Goal: Transaction & Acquisition: Book appointment/travel/reservation

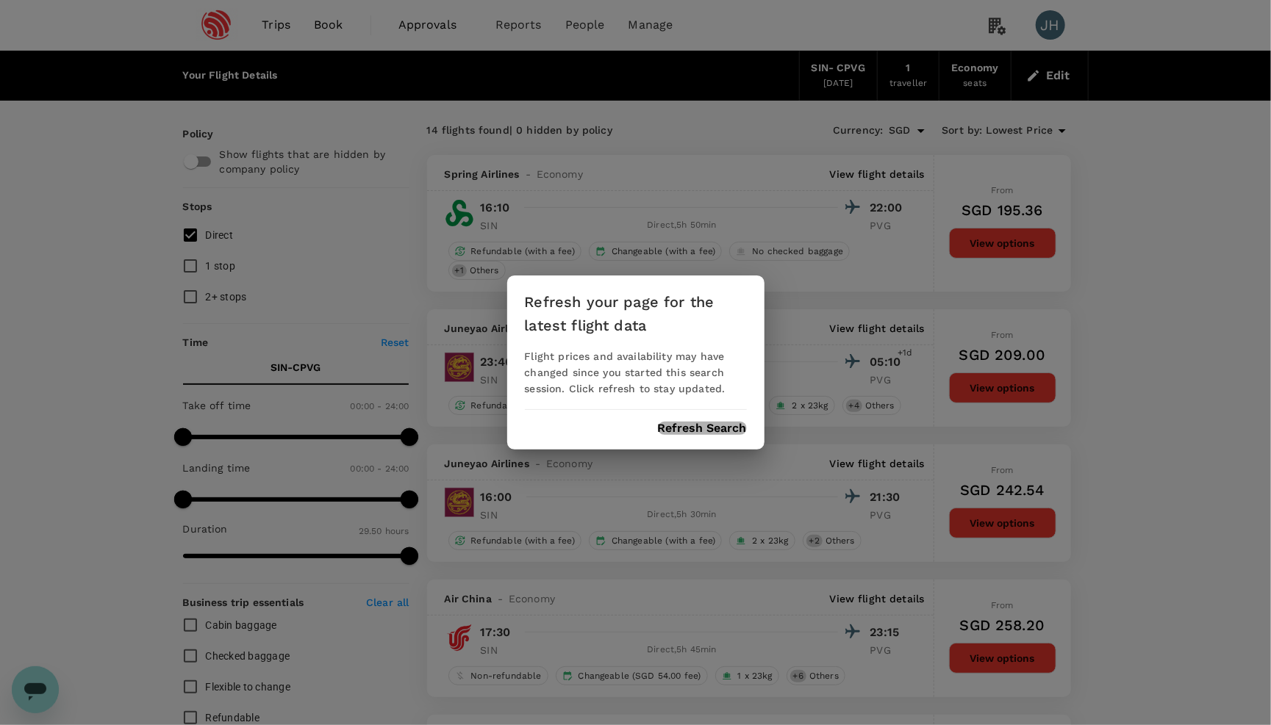
click at [673, 430] on button "Refresh Search" at bounding box center [702, 428] width 89 height 13
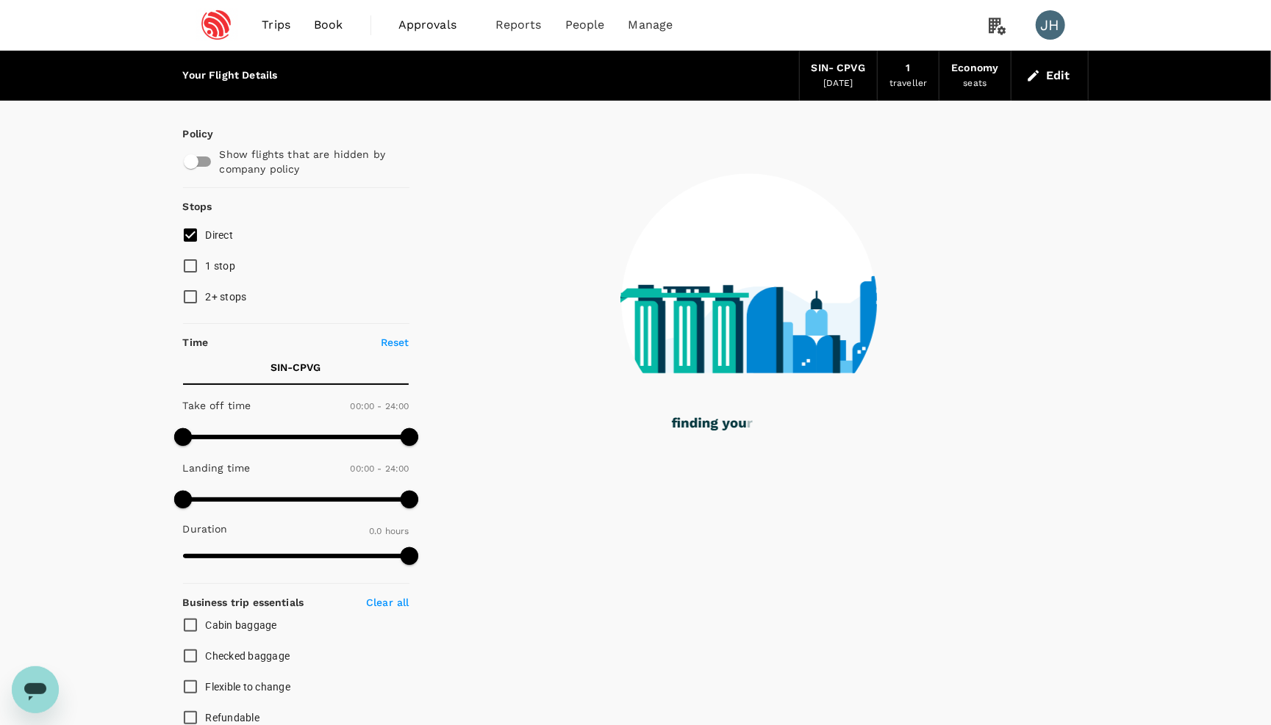
type input "1200"
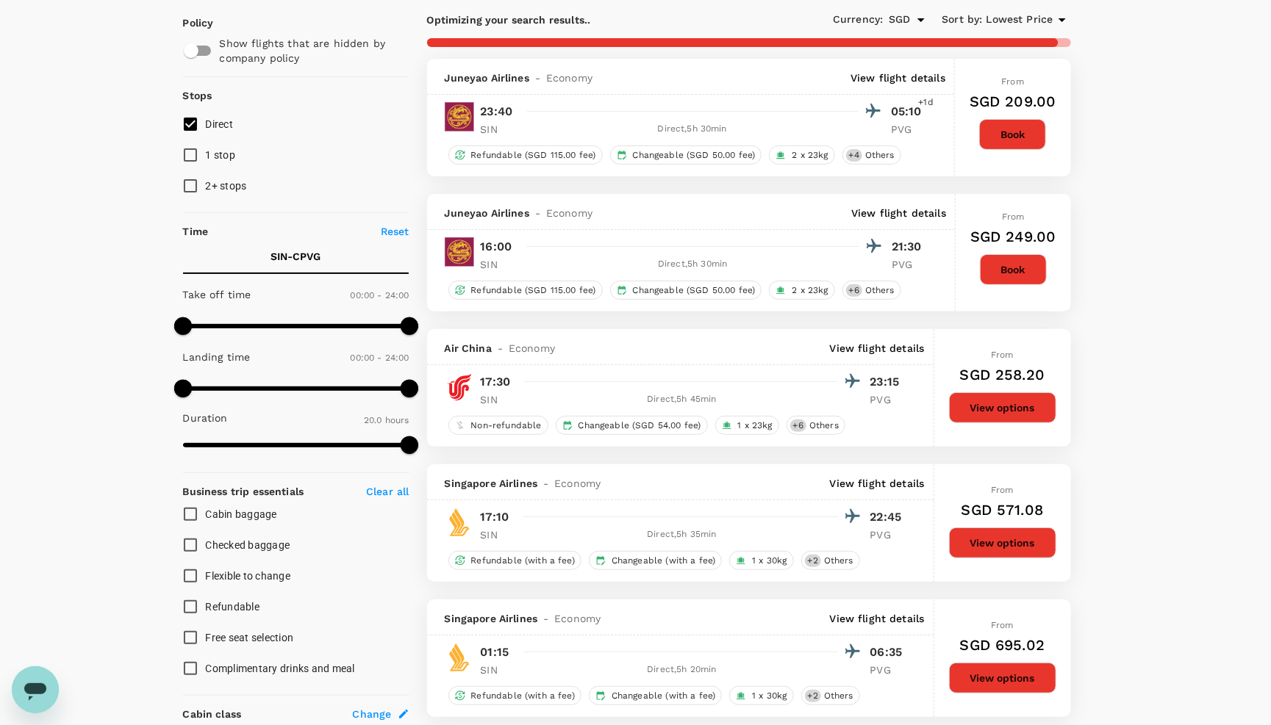
scroll to position [38, 0]
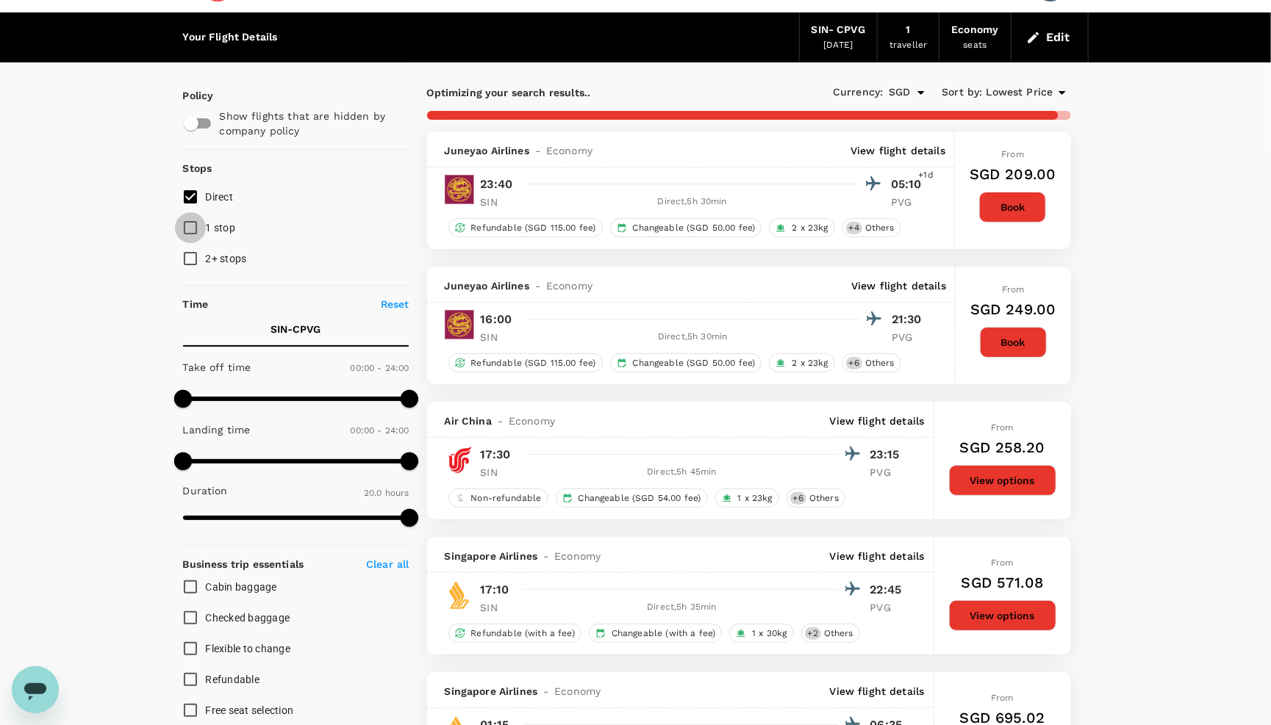
click at [194, 233] on input "1 stop" at bounding box center [190, 227] width 31 height 31
checkbox input "true"
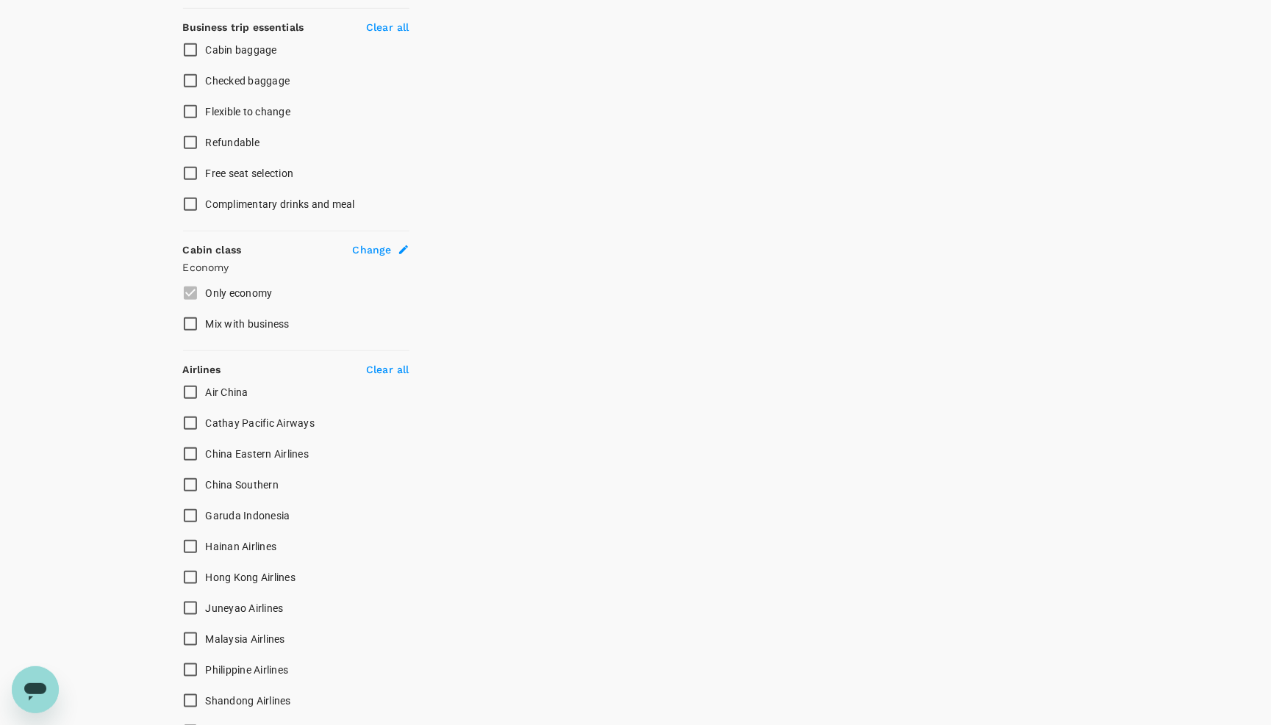
type input "1790"
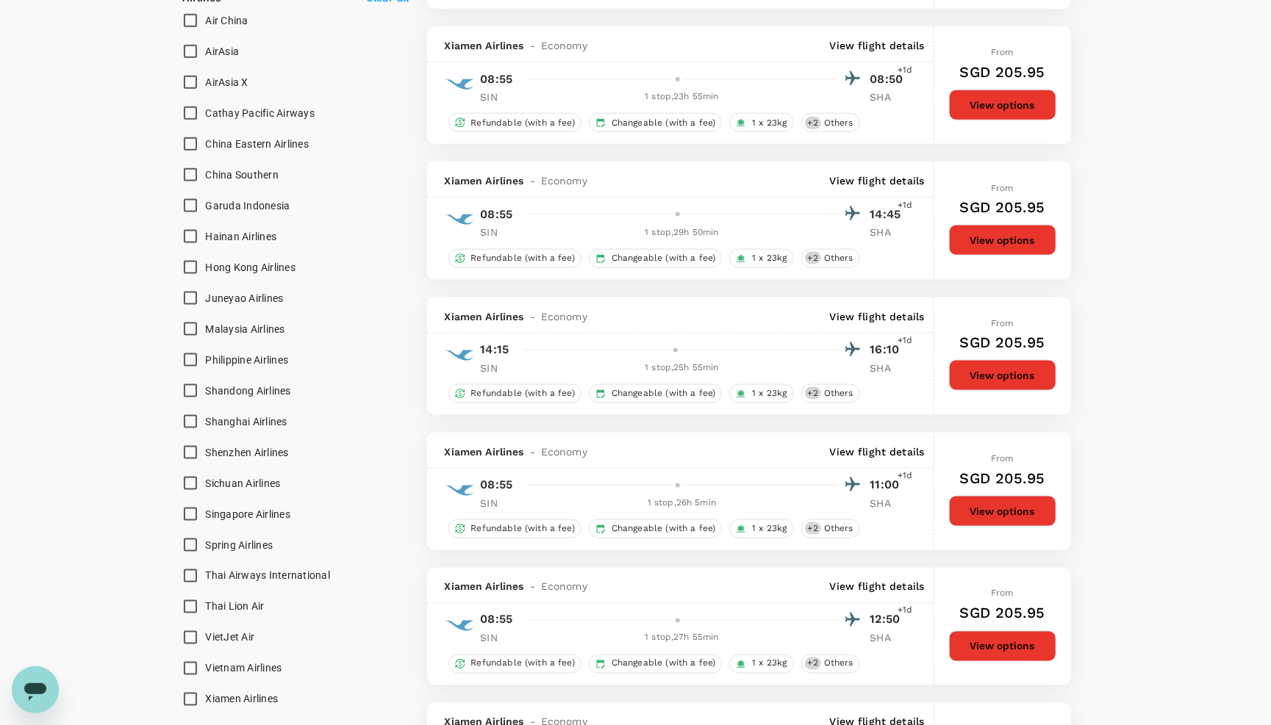
scroll to position [975, 0]
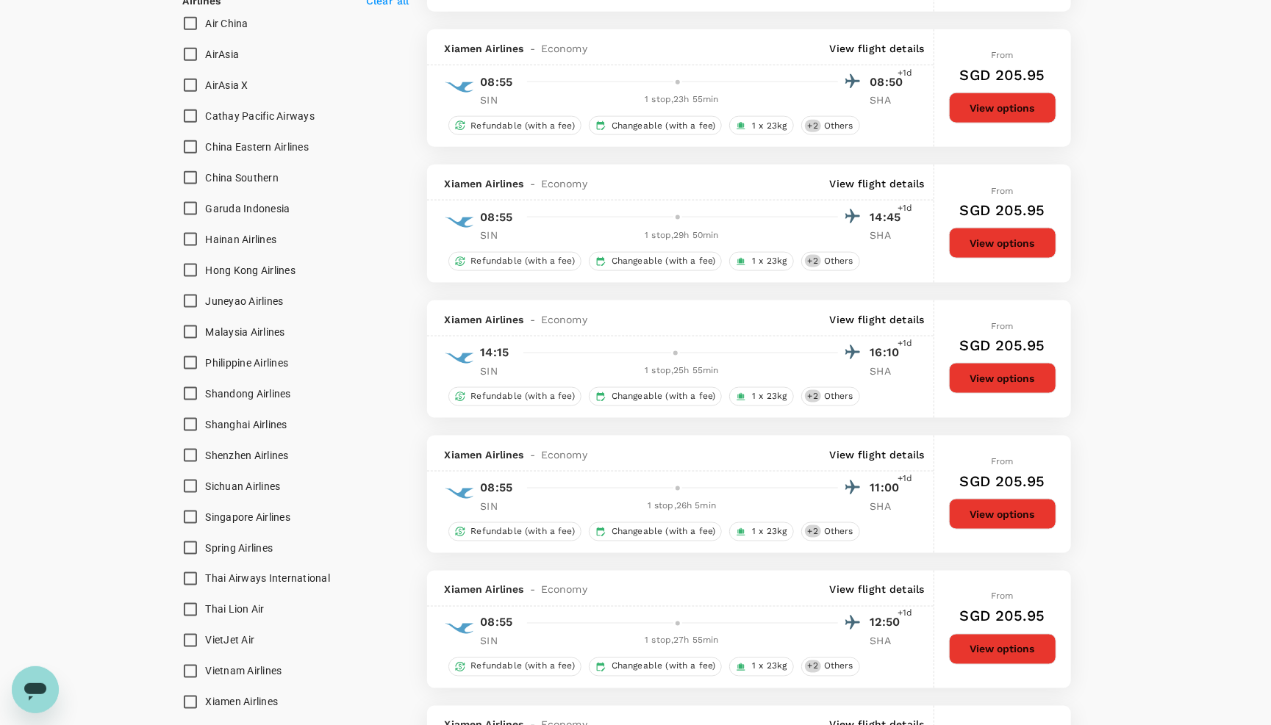
click at [193, 162] on input "China Eastern Airlines" at bounding box center [190, 147] width 31 height 31
checkbox input "true"
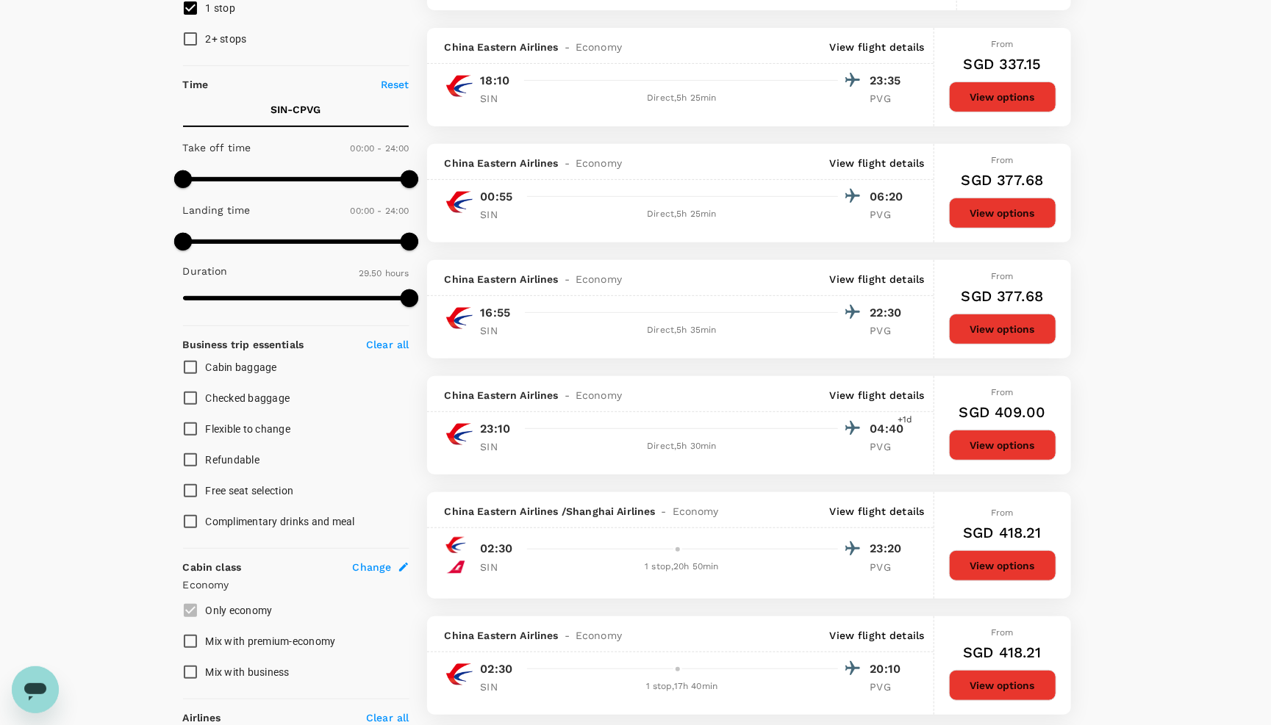
scroll to position [243, 0]
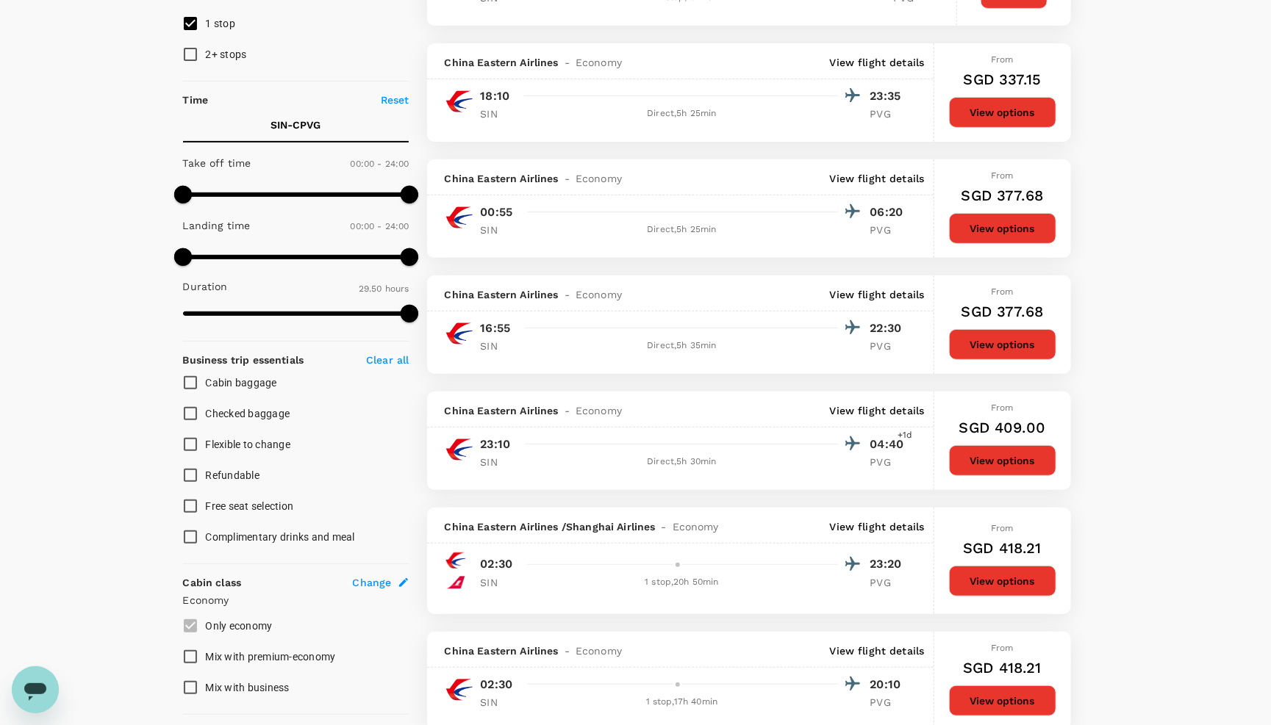
click at [200, 31] on input "1 stop" at bounding box center [190, 23] width 31 height 31
checkbox input "false"
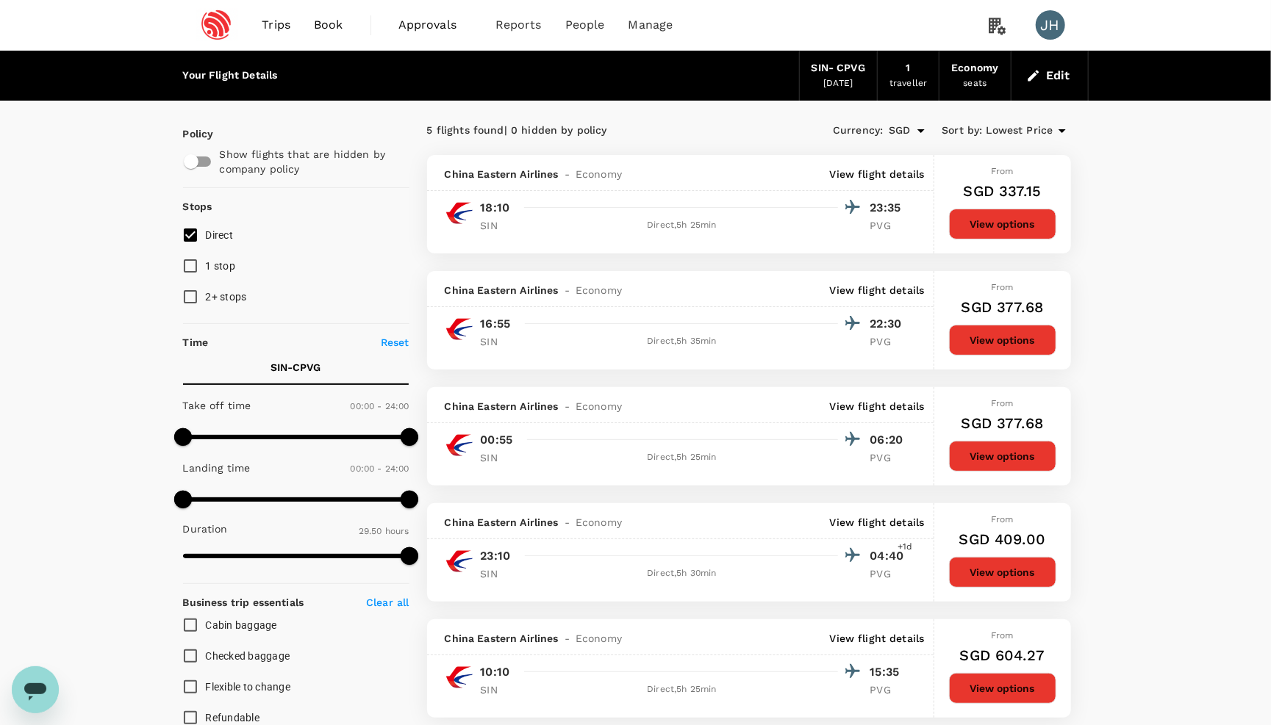
scroll to position [0, 0]
click at [1053, 73] on button "Edit" at bounding box center [1049, 76] width 53 height 24
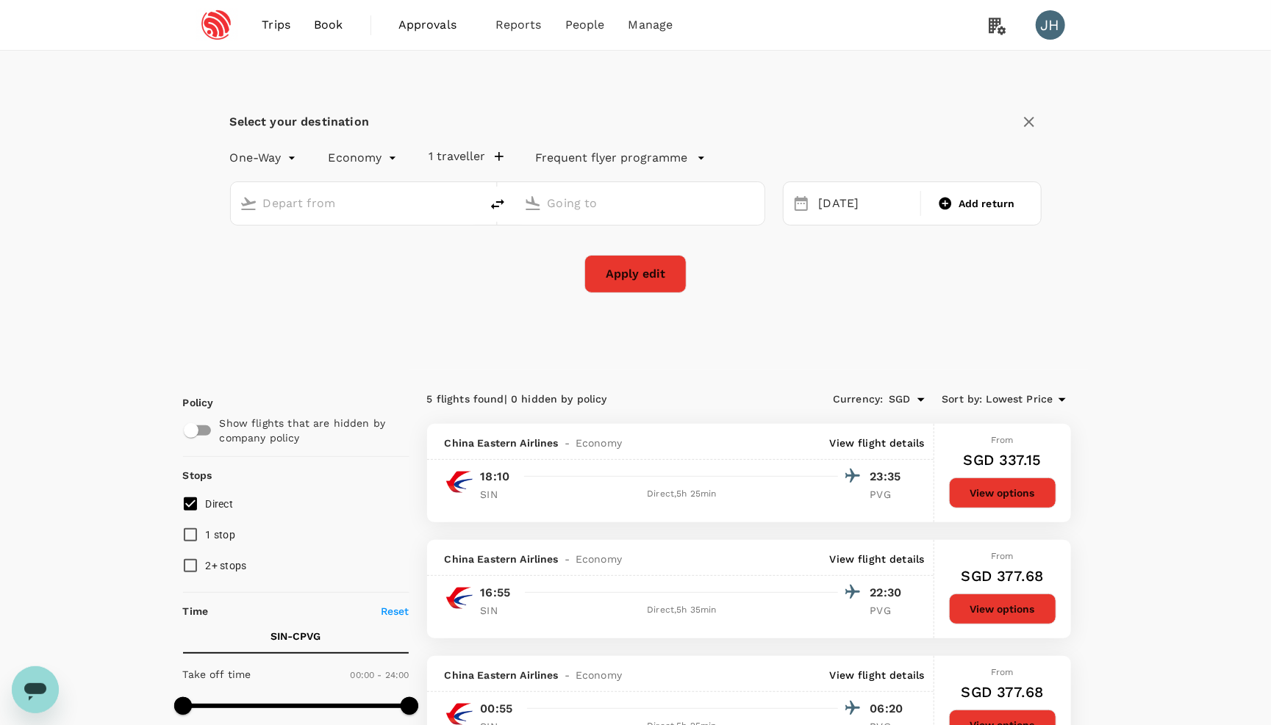
type input "Singapore Changi (SIN)"
type input "[GEOGRAPHIC_DATA], [GEOGRAPHIC_DATA] (any)"
click at [278, 215] on li "Round Trip" at bounding box center [266, 222] width 88 height 26
type input "roundtrip"
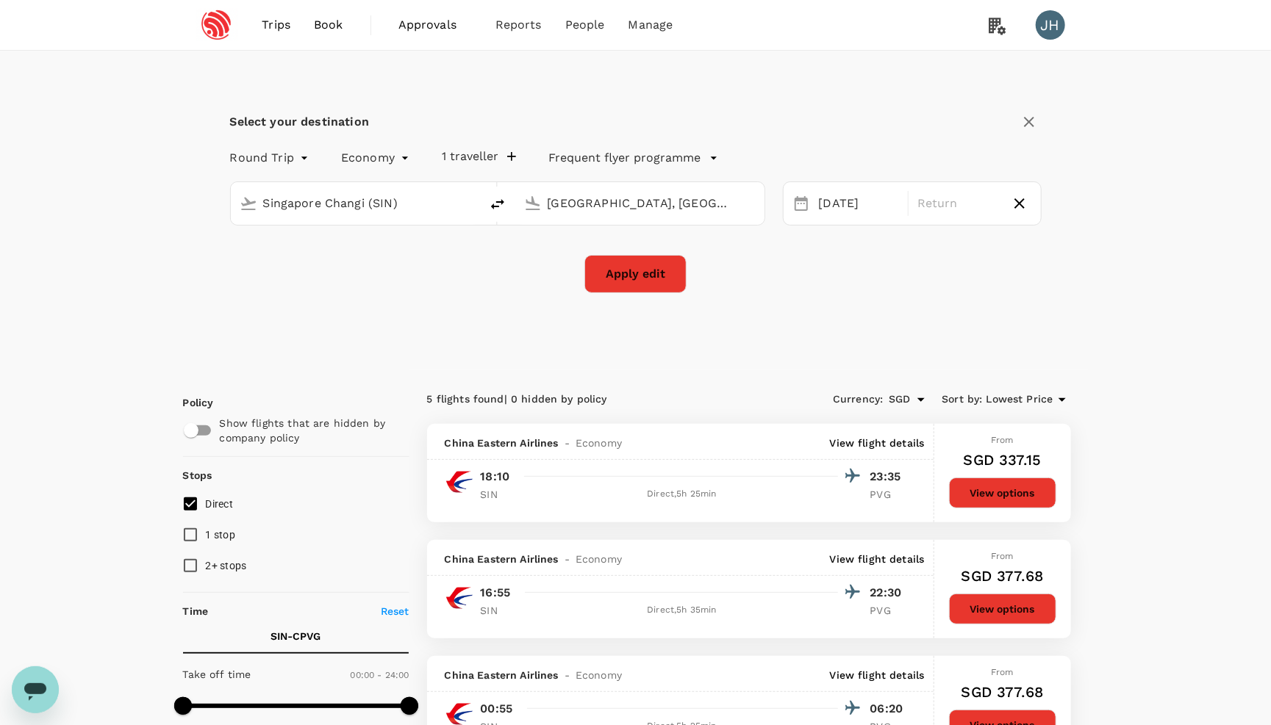
click at [640, 282] on button "Apply edit" at bounding box center [635, 274] width 102 height 38
click at [963, 199] on p "Return" at bounding box center [957, 204] width 81 height 18
click at [1187, 248] on button "Next Month" at bounding box center [1189, 255] width 24 height 24
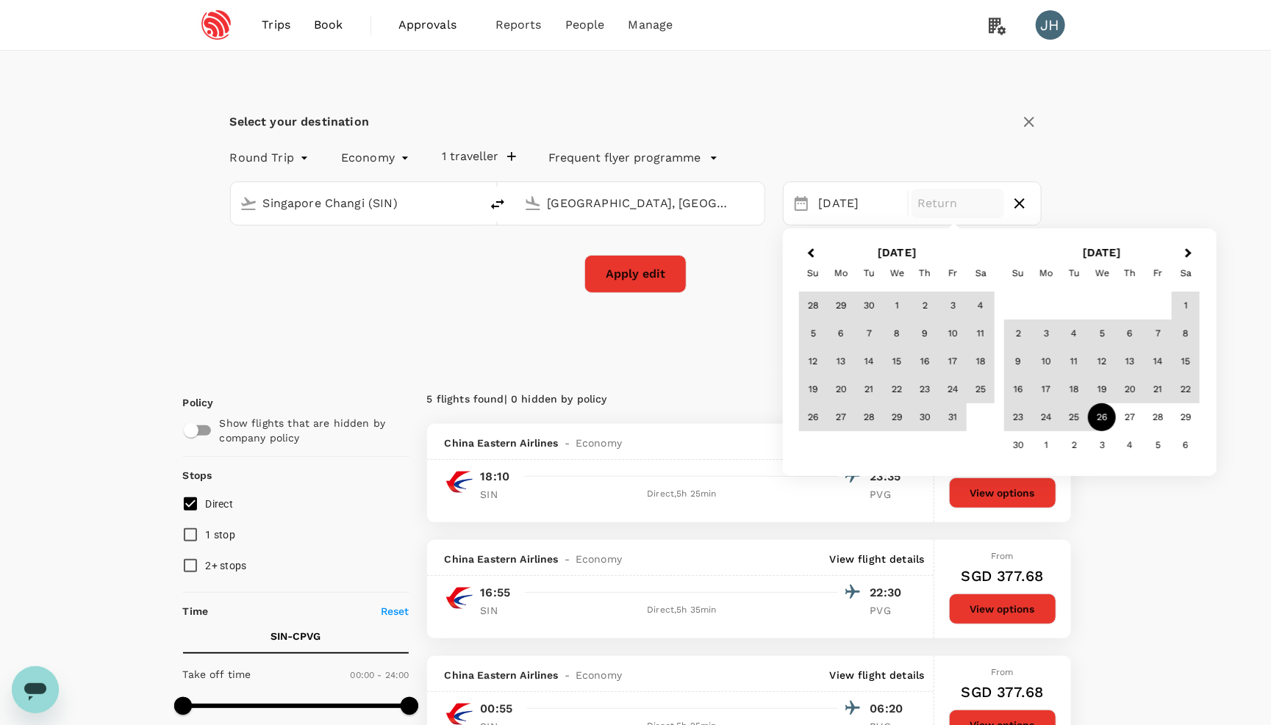
click at [1101, 415] on div "26" at bounding box center [1102, 418] width 28 height 28
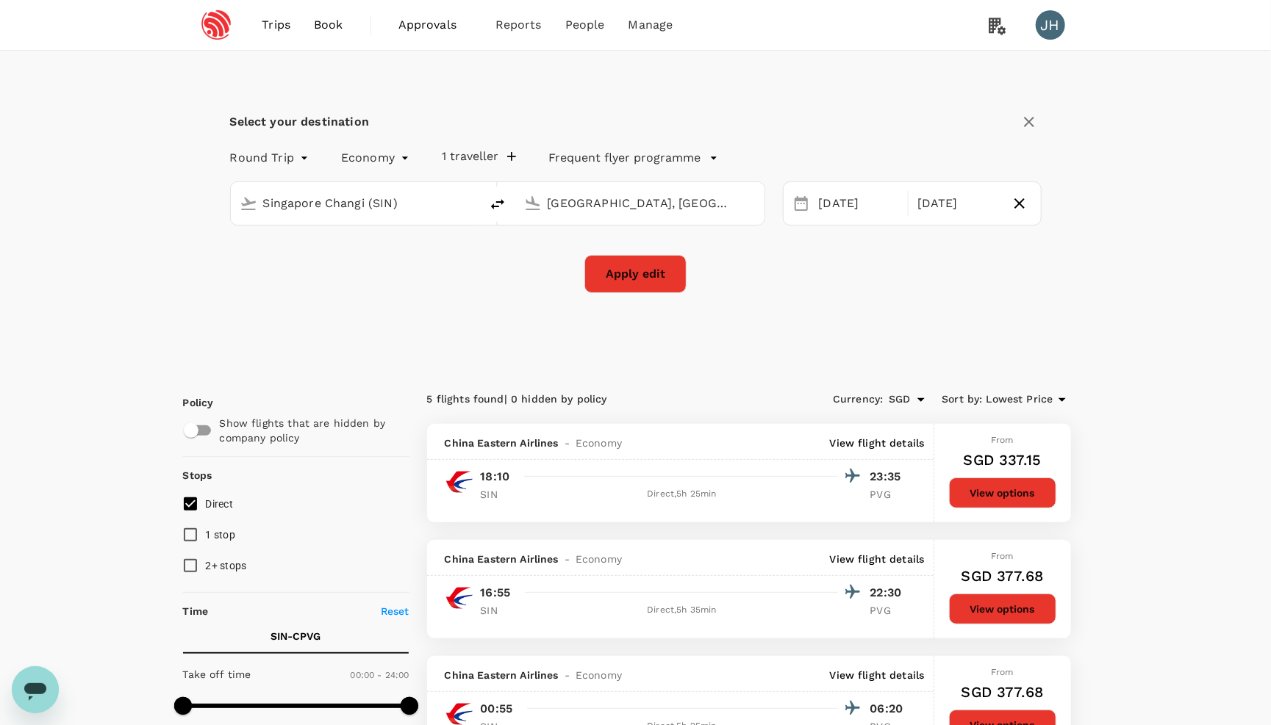
click at [613, 280] on button "Apply edit" at bounding box center [635, 274] width 102 height 38
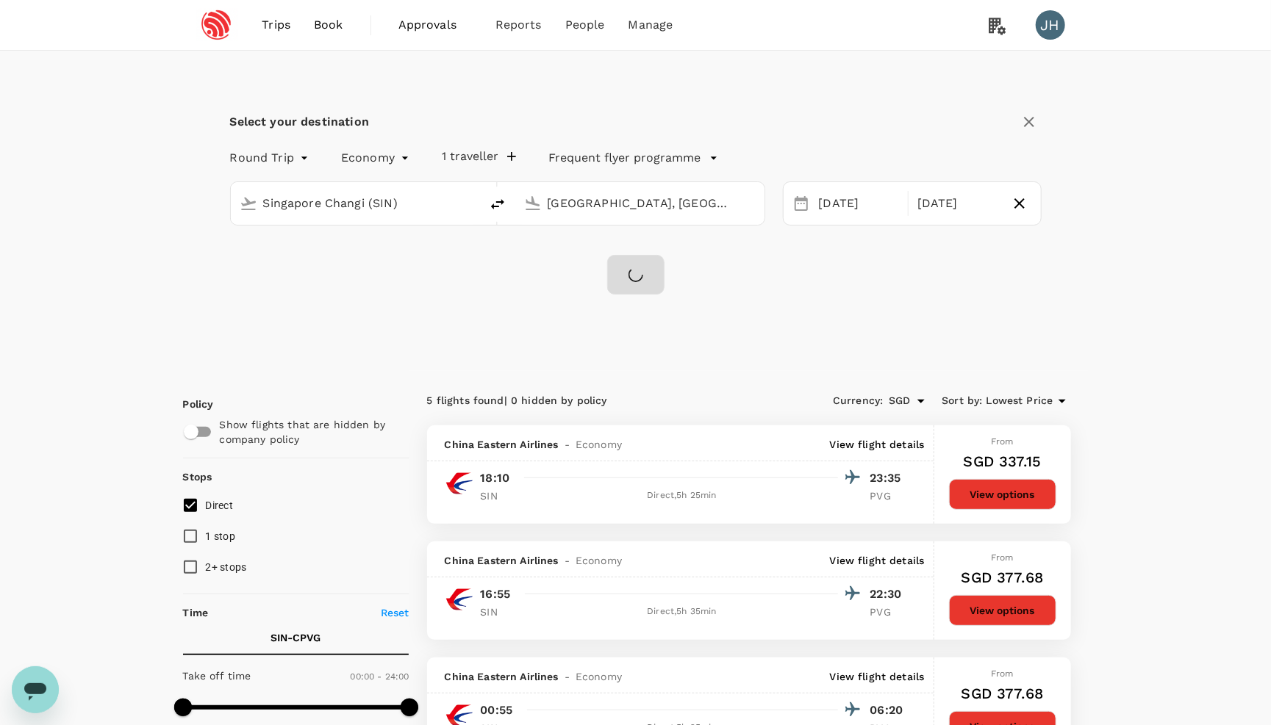
checkbox input "false"
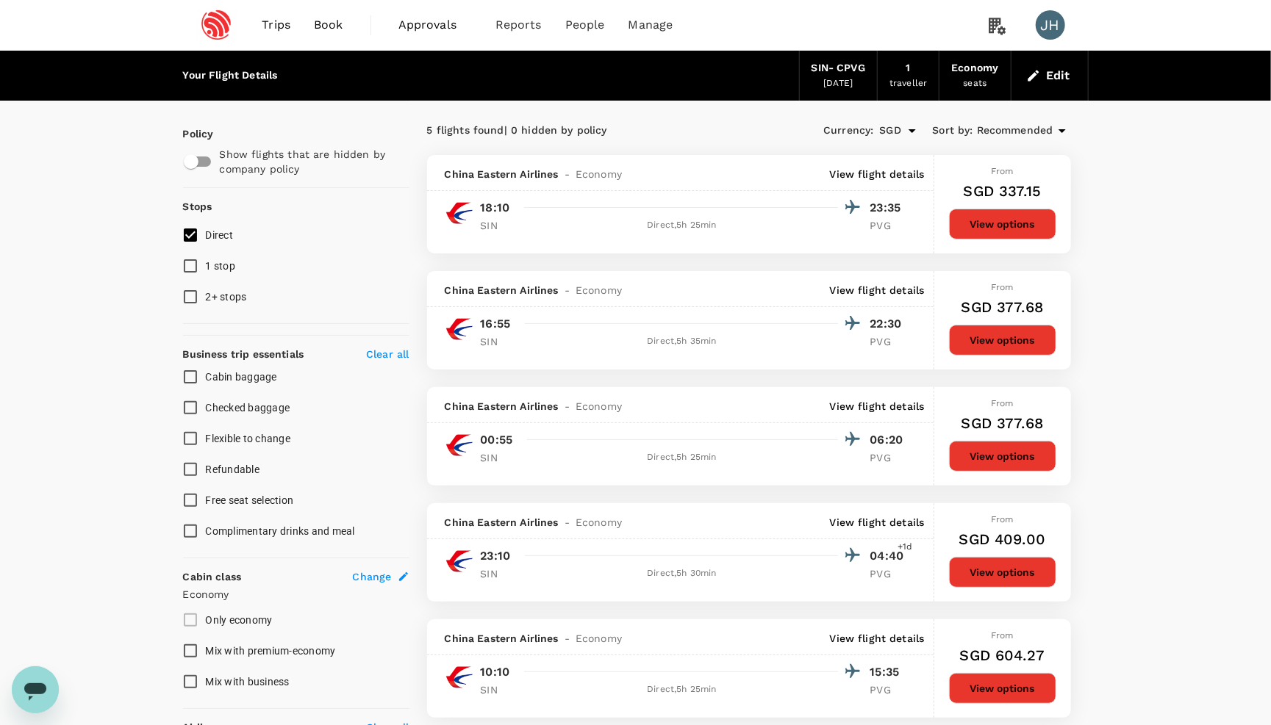
checkbox input "false"
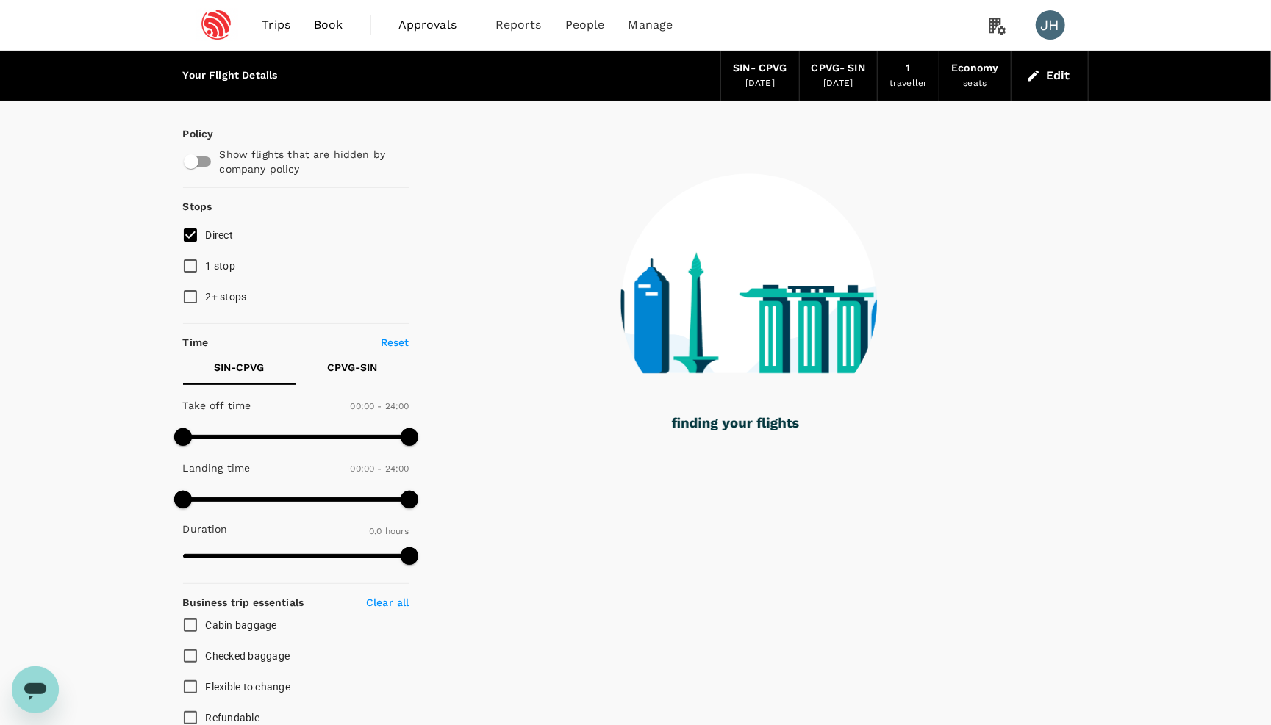
type input "1110"
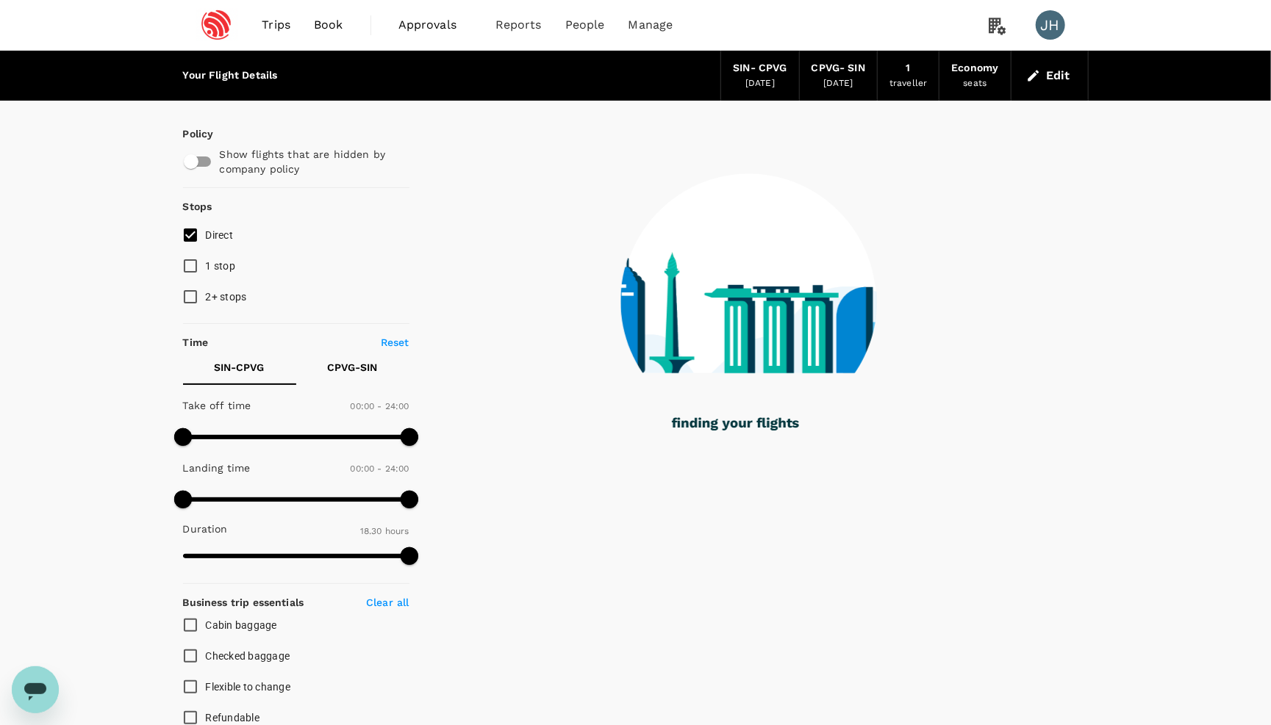
checkbox input "true"
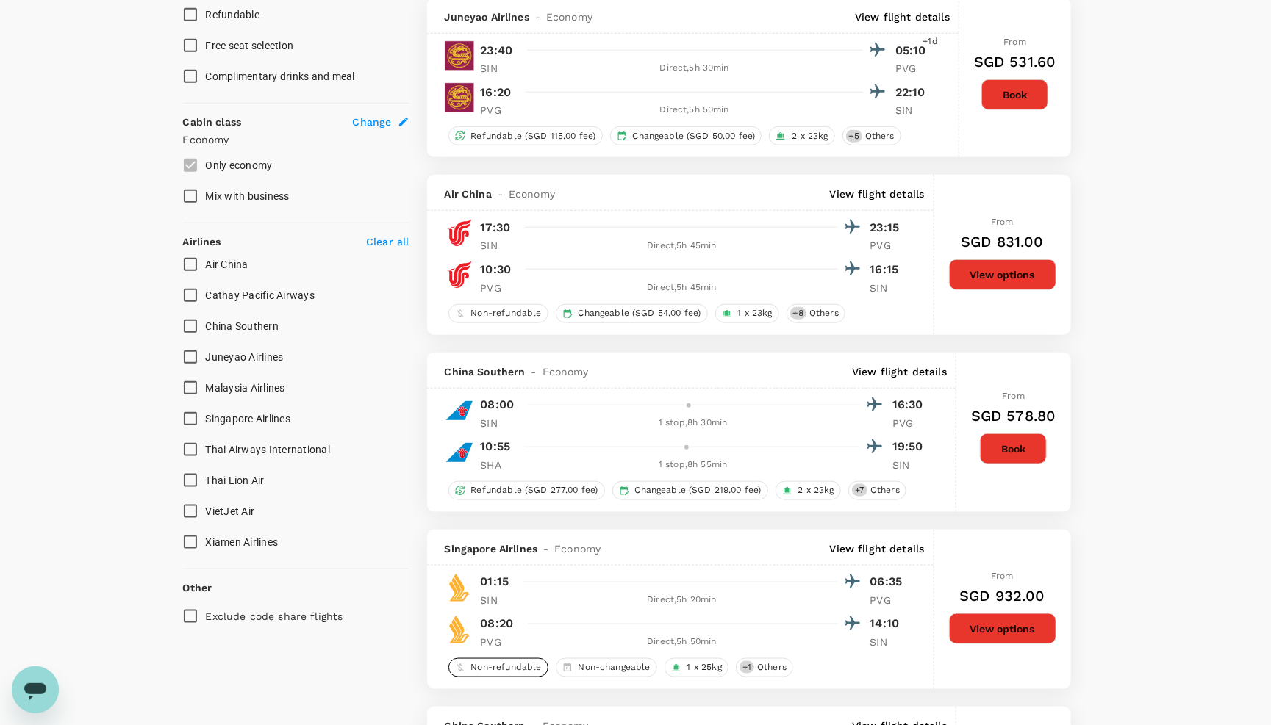
scroll to position [702, 0]
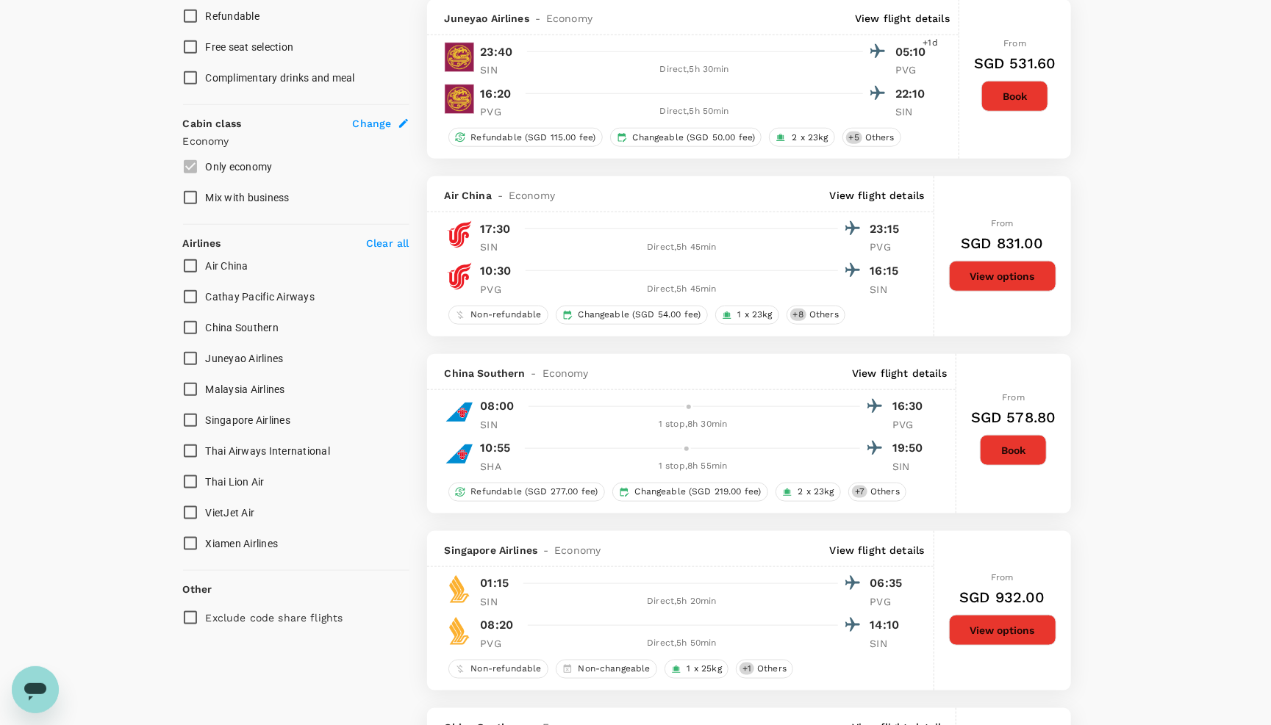
type input "1200"
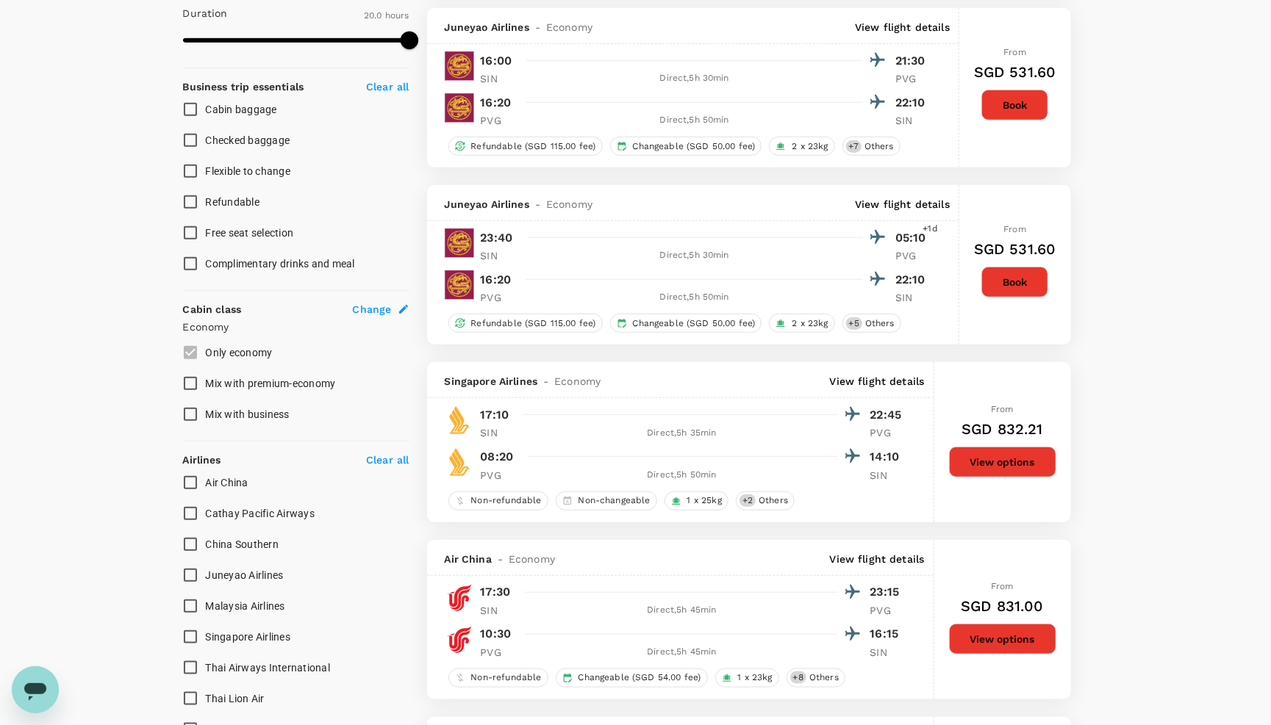
scroll to position [0, 0]
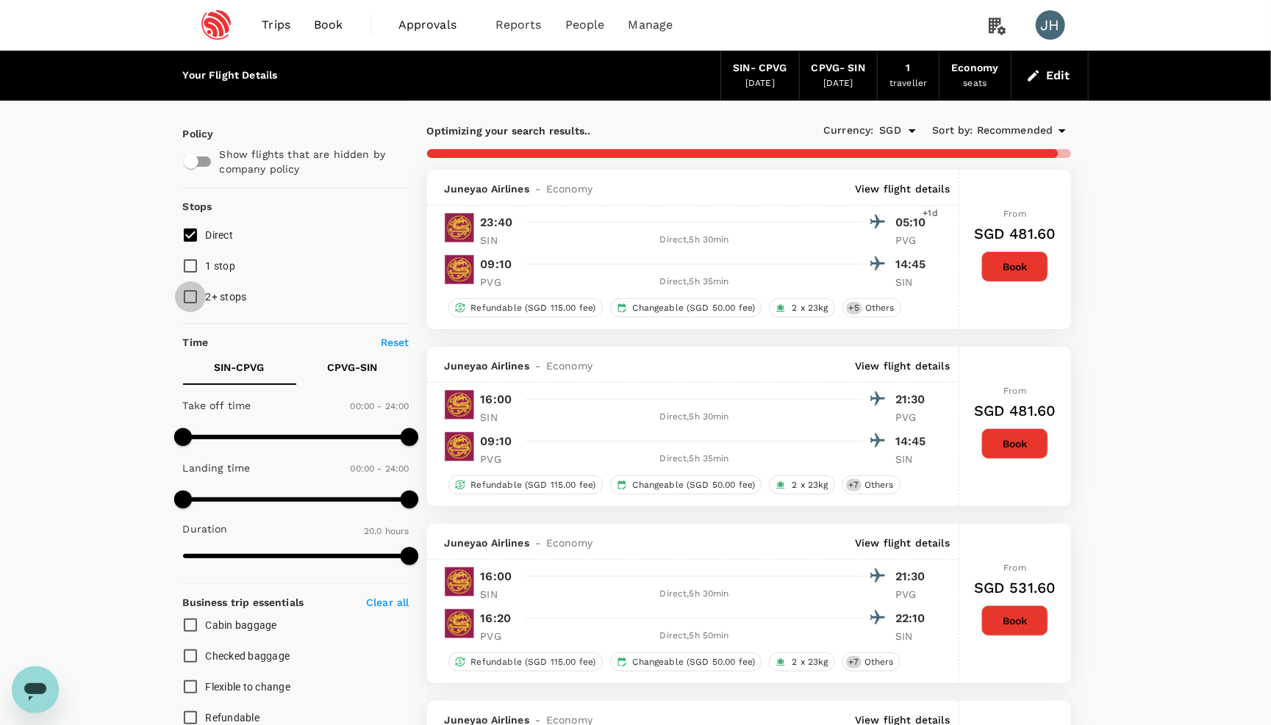
click at [194, 303] on input "2+ stops" at bounding box center [190, 297] width 31 height 31
checkbox input "true"
click at [187, 251] on input "Direct" at bounding box center [190, 235] width 31 height 31
checkbox input "false"
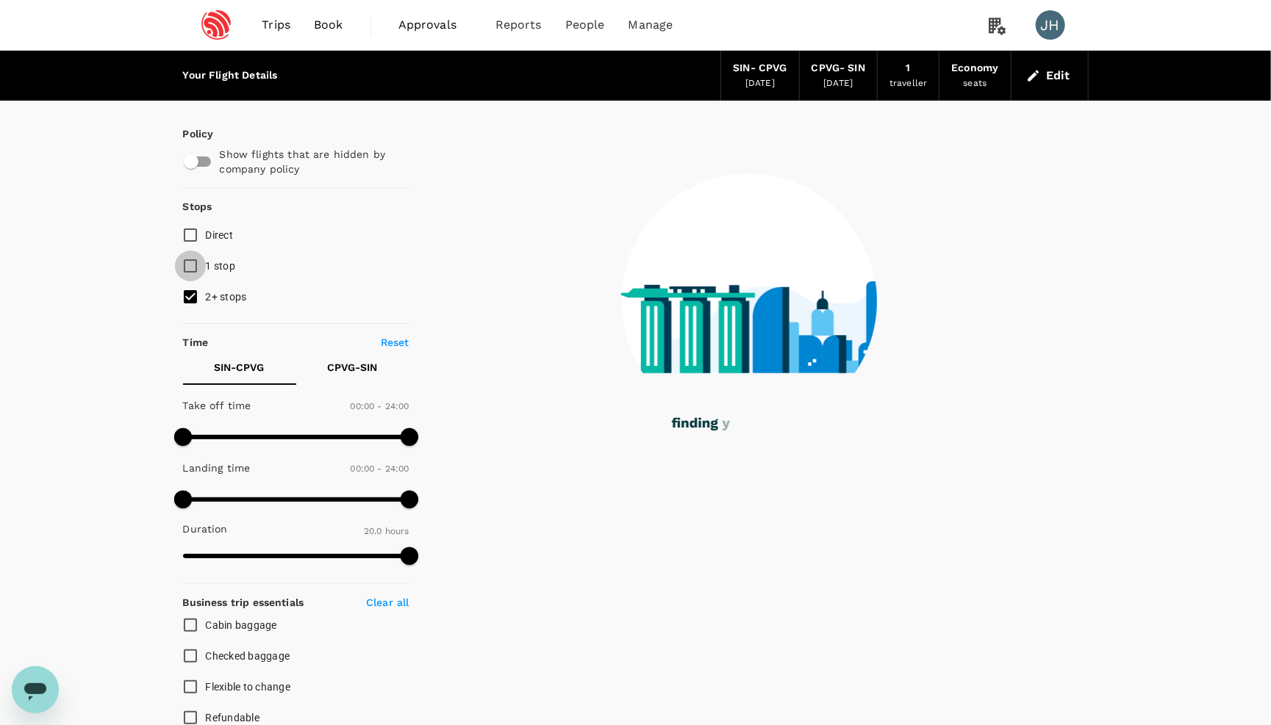
click at [187, 263] on input "1 stop" at bounding box center [190, 266] width 31 height 31
checkbox input "true"
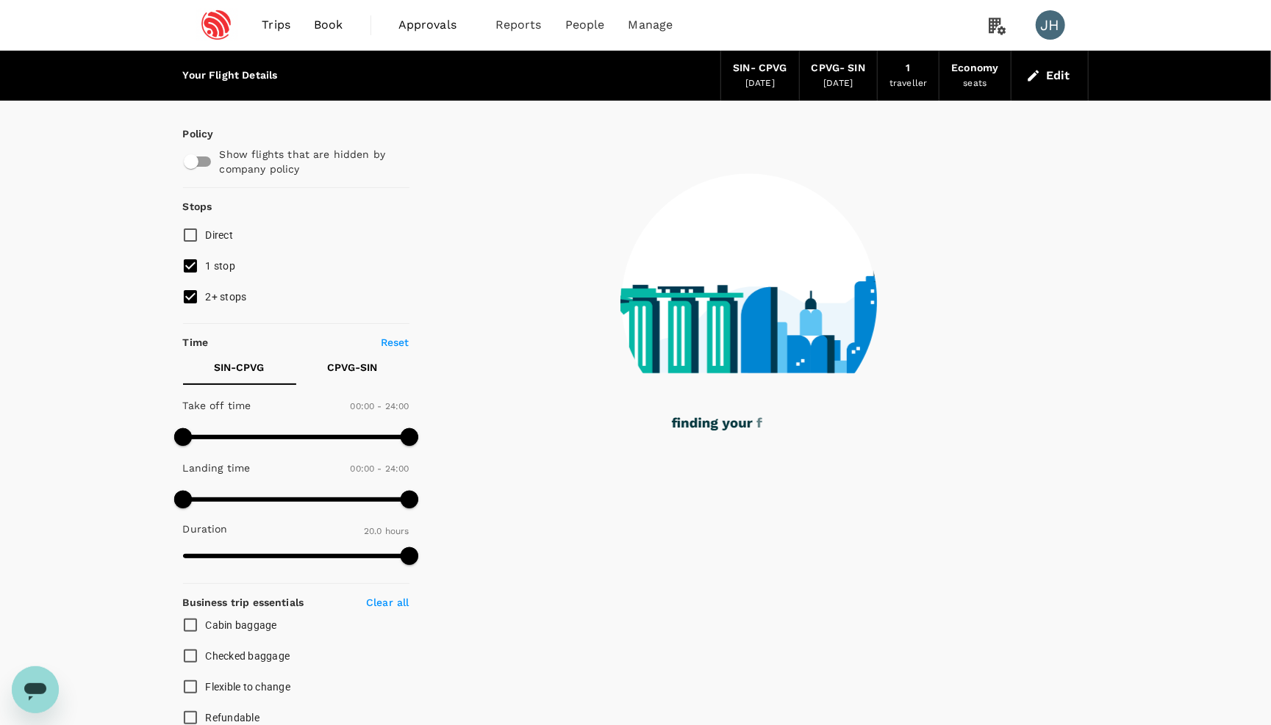
click at [187, 251] on input "Direct" at bounding box center [190, 235] width 31 height 31
checkbox input "true"
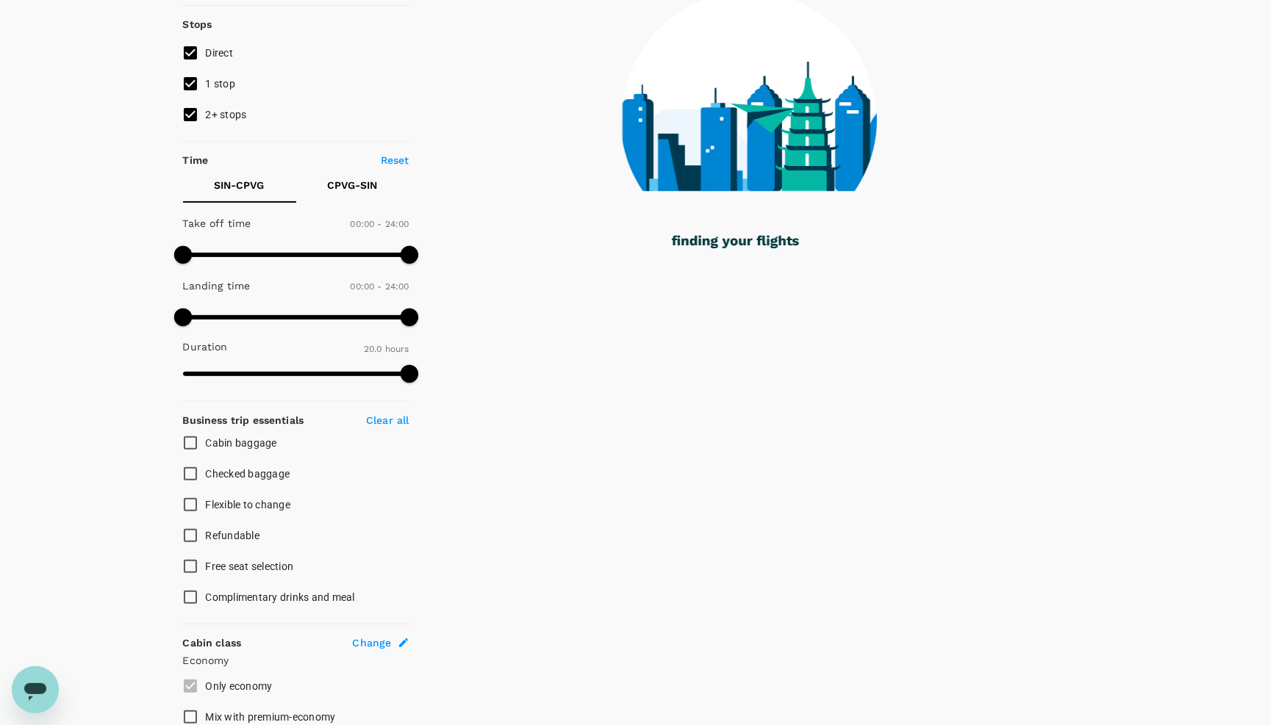
scroll to position [183, 0]
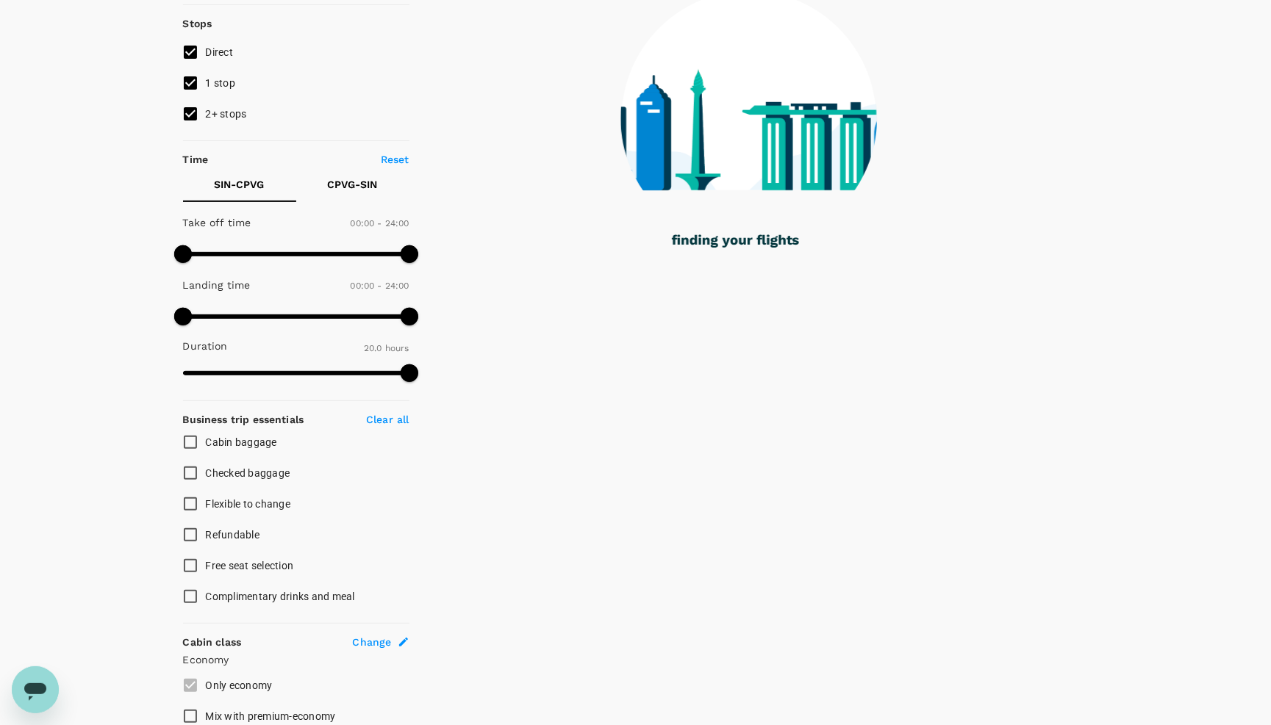
checkbox input "true"
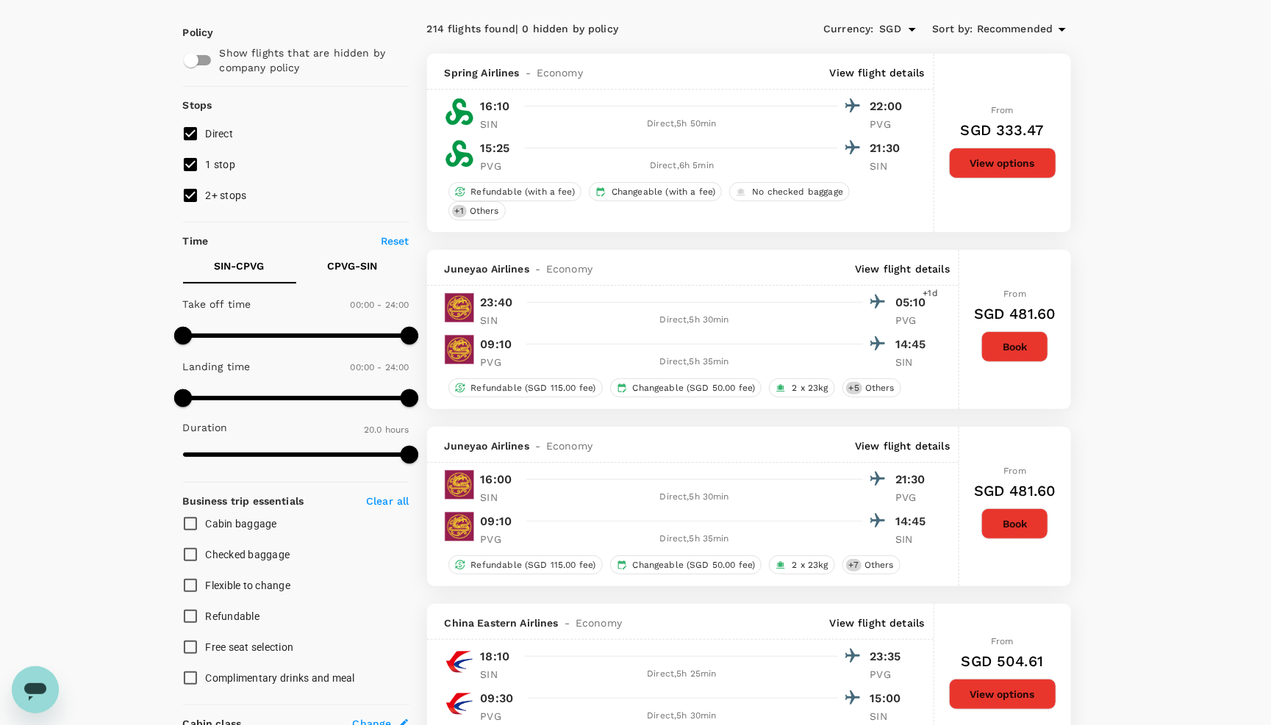
scroll to position [0, 0]
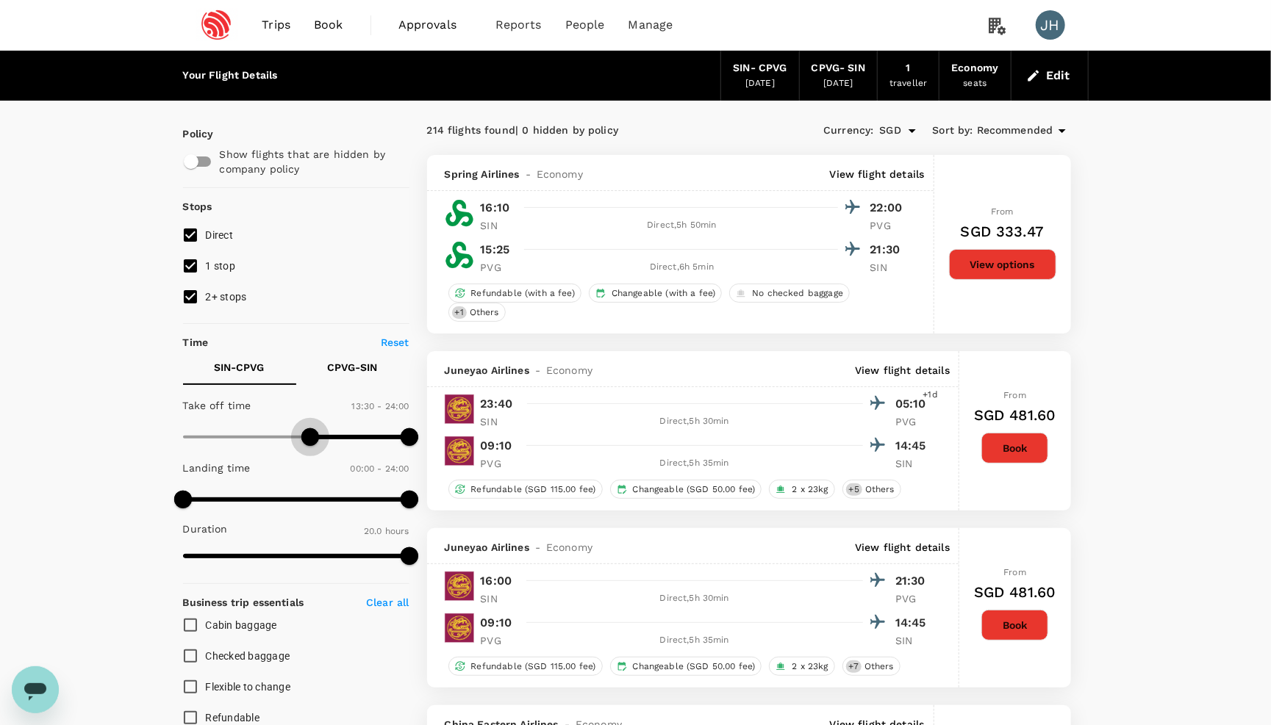
type input "840"
drag, startPoint x: 183, startPoint y: 442, endPoint x: 316, endPoint y: 459, distance: 134.0
click at [316, 446] on span at bounding box center [315, 438] width 18 height 18
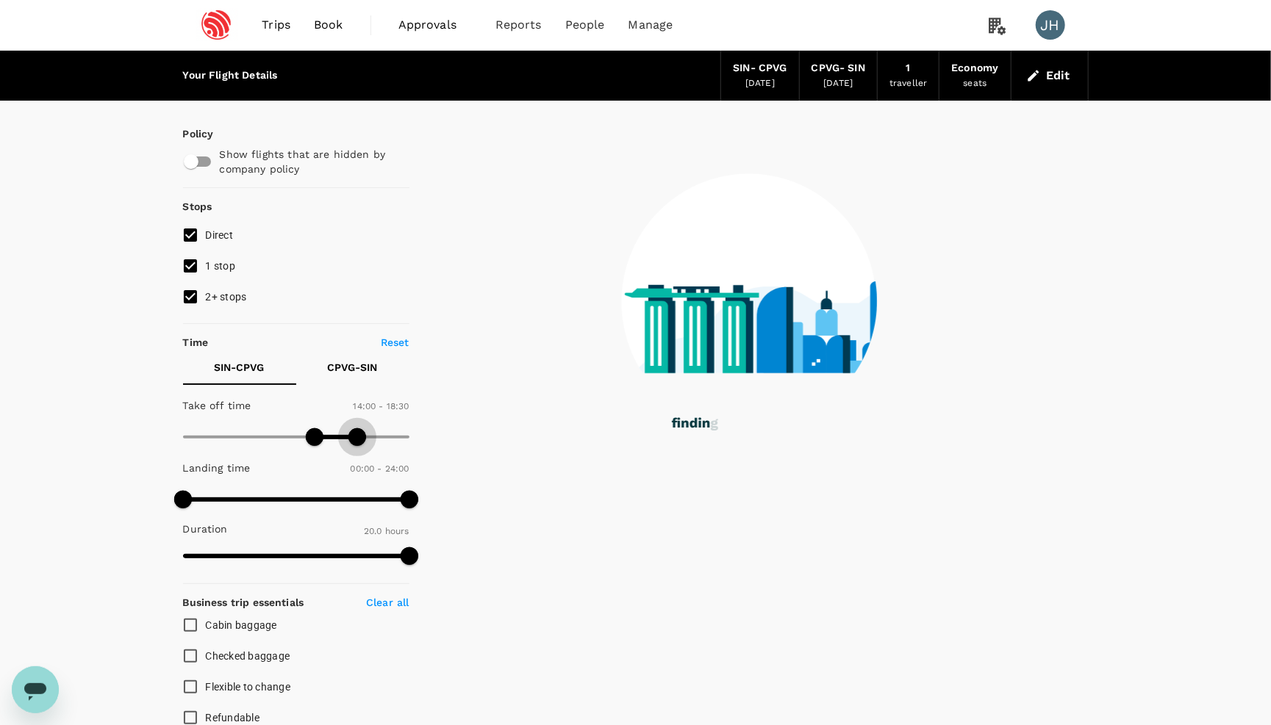
type input "1080"
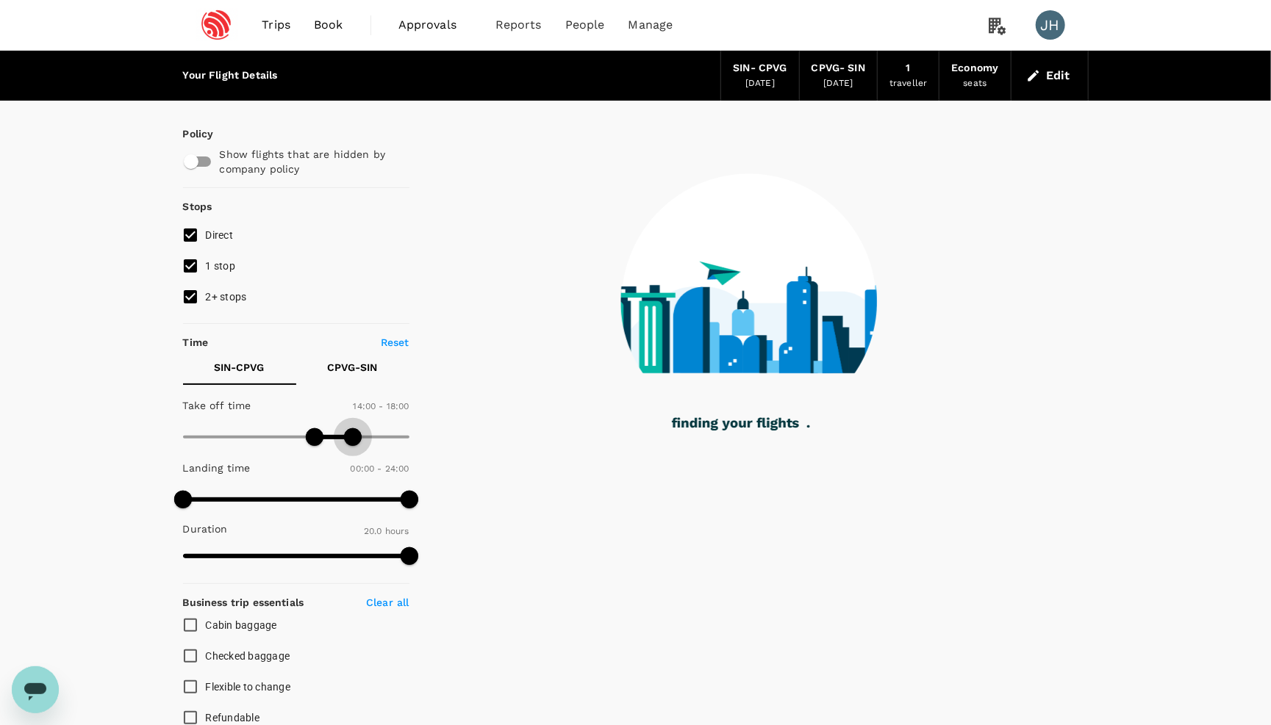
drag, startPoint x: 403, startPoint y: 451, endPoint x: 351, endPoint y: 446, distance: 51.7
click at [351, 446] on span at bounding box center [353, 438] width 18 height 18
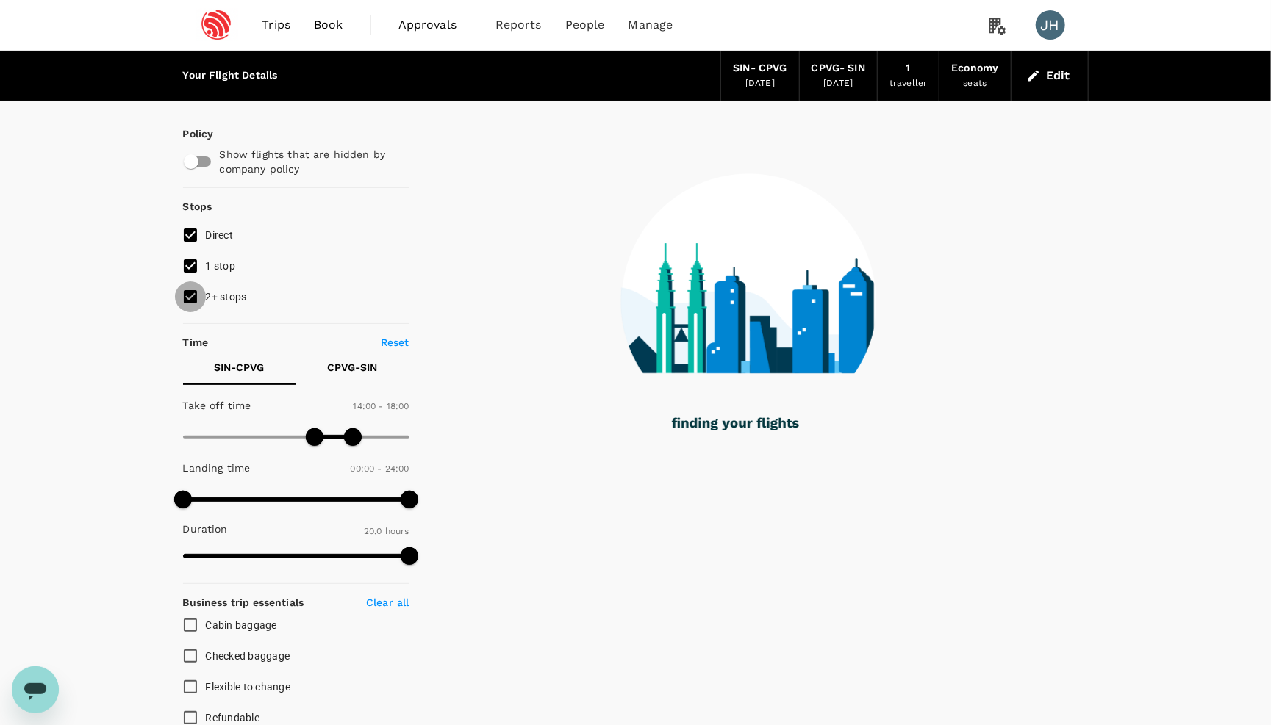
click at [188, 295] on input "2+ stops" at bounding box center [190, 297] width 31 height 31
checkbox input "false"
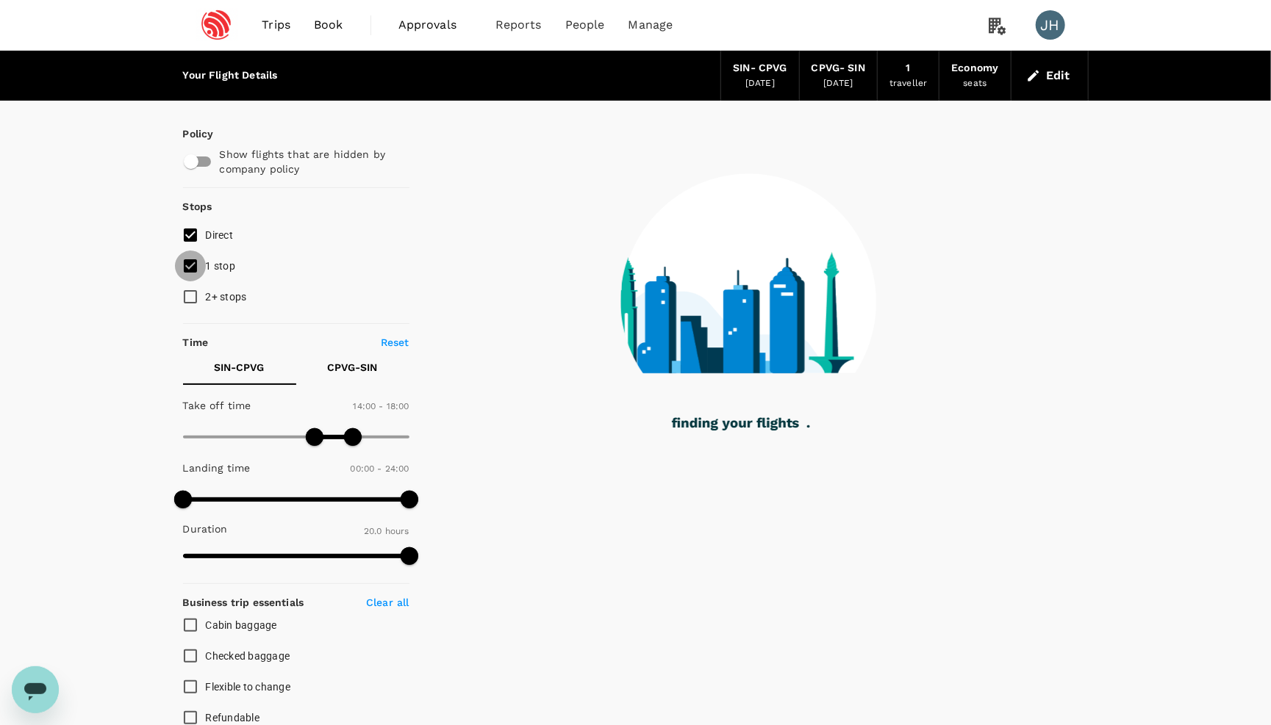
click at [188, 279] on input "1 stop" at bounding box center [190, 266] width 31 height 31
checkbox input "false"
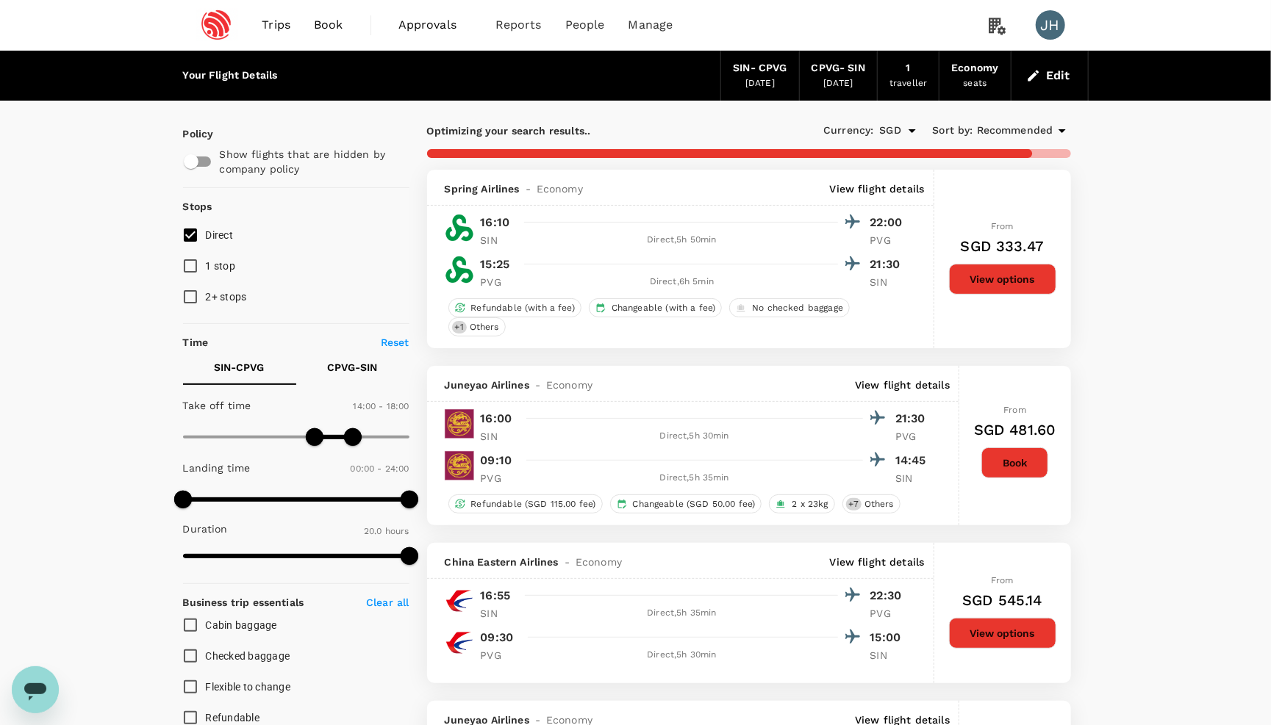
click at [367, 385] on button "CPVG - SIN" at bounding box center [352, 367] width 113 height 35
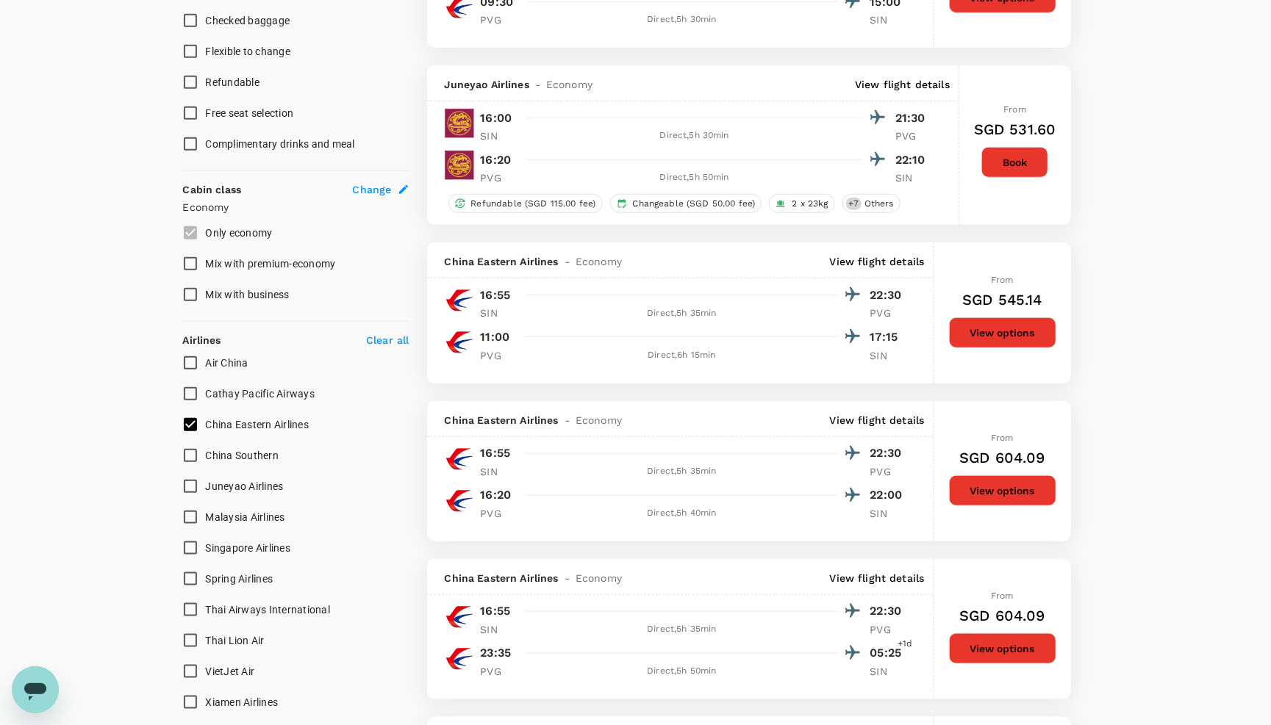
scroll to position [643, 0]
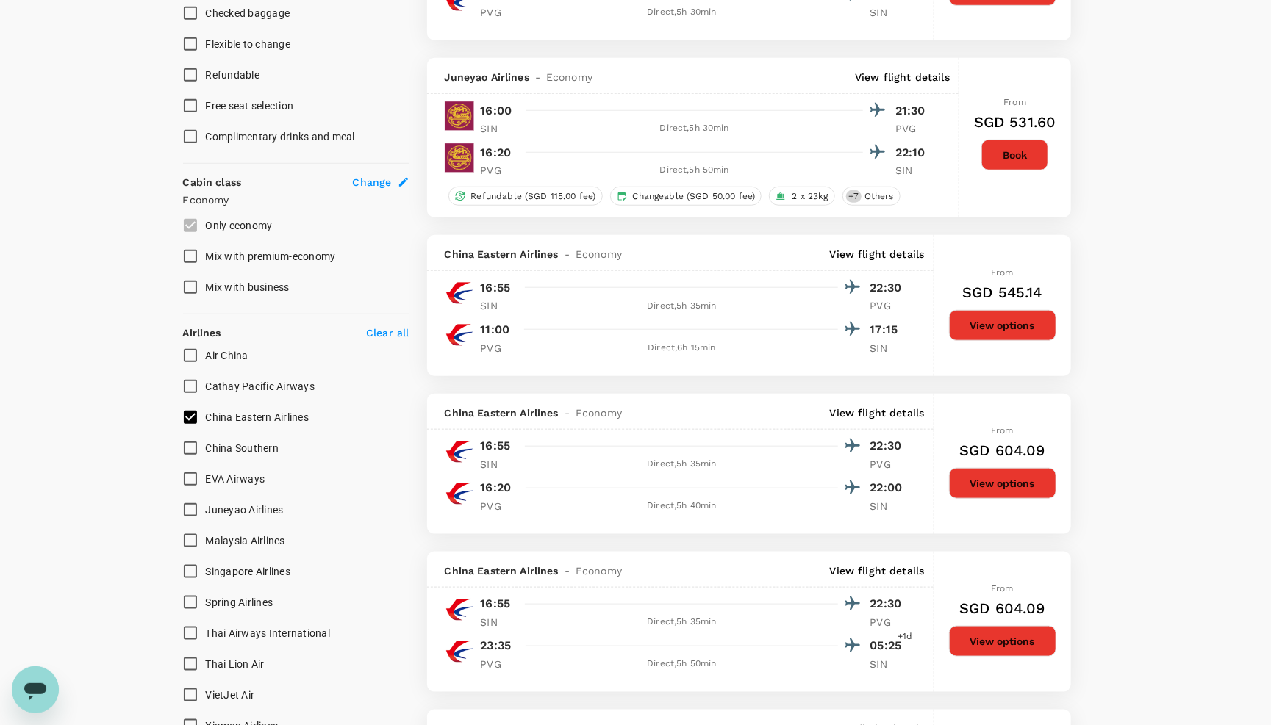
checkbox input "false"
checkbox input "true"
